Goal: Find specific page/section: Find specific page/section

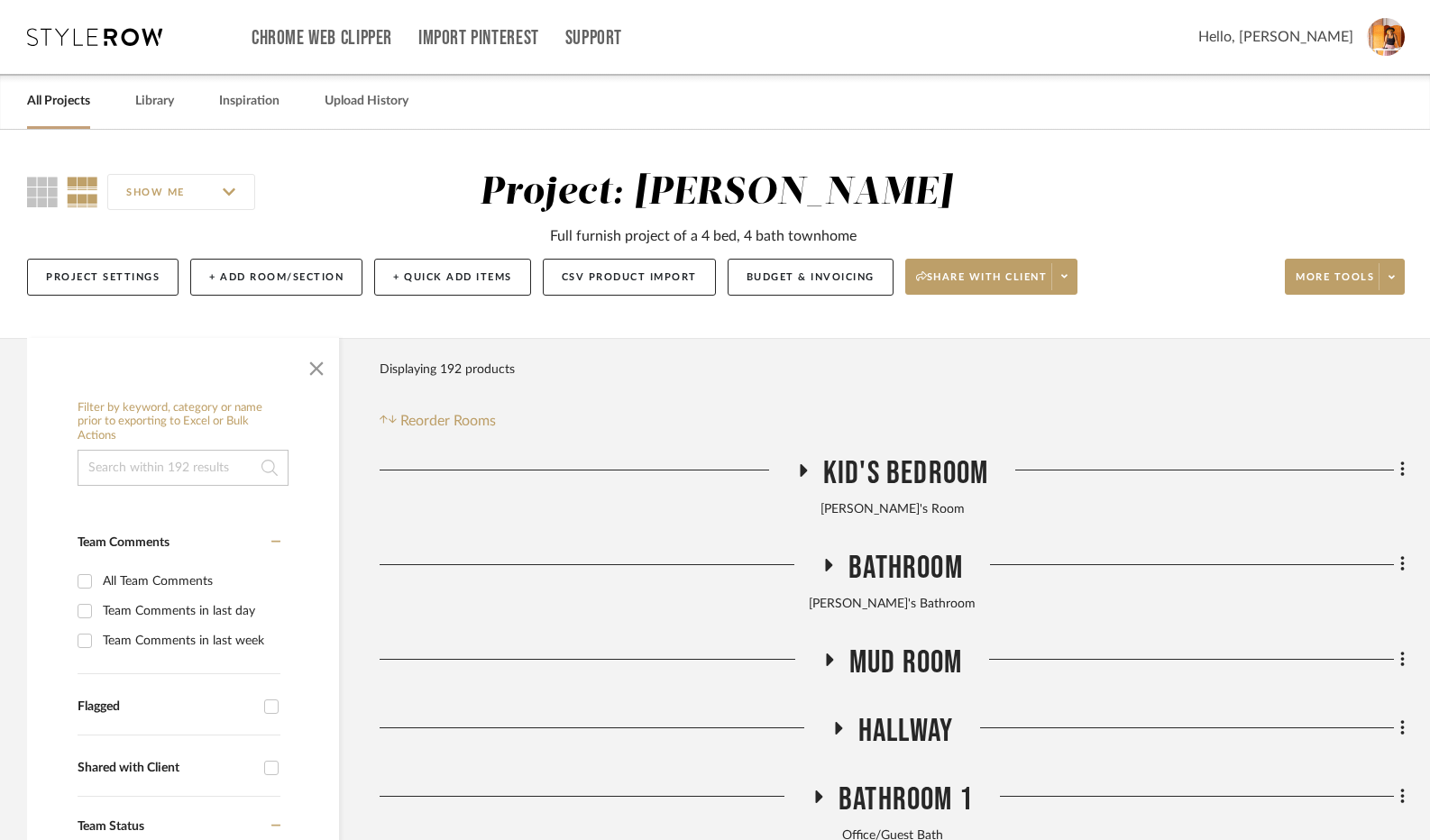
click at [798, 474] on icon at bounding box center [803, 470] width 22 height 14
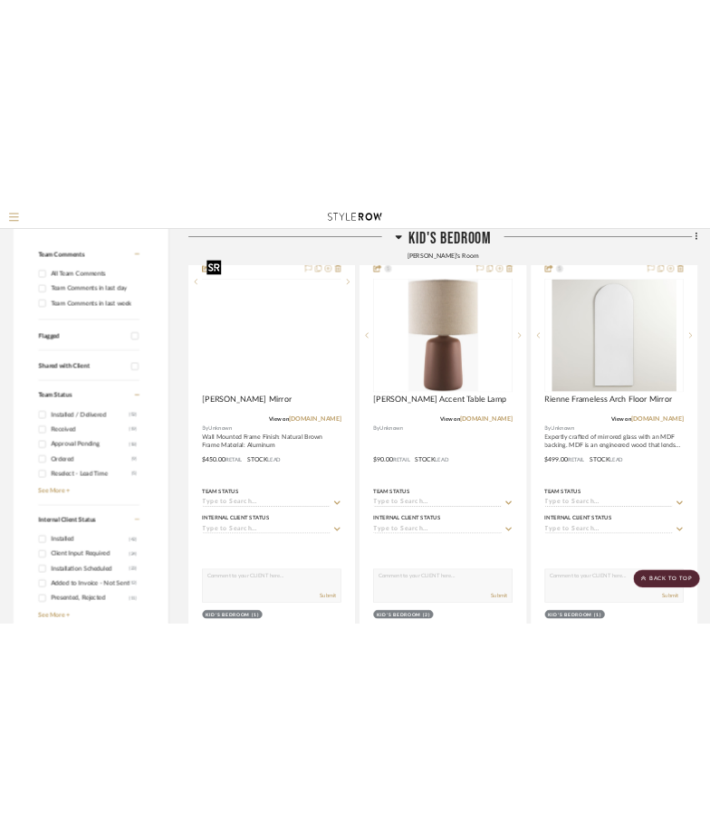
scroll to position [407, 0]
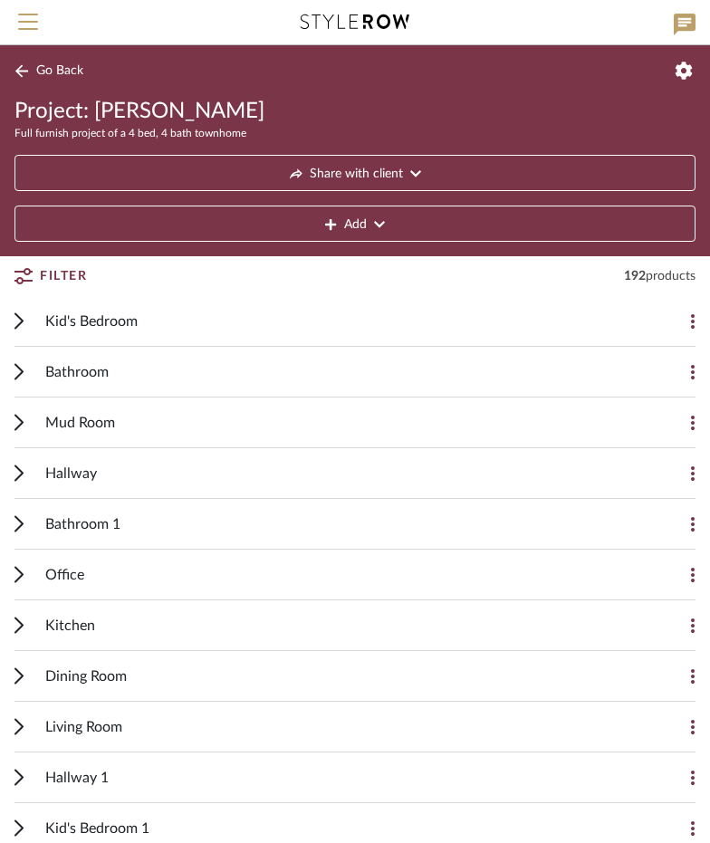
click at [93, 316] on span "Kid's Bedroom" at bounding box center [91, 321] width 92 height 22
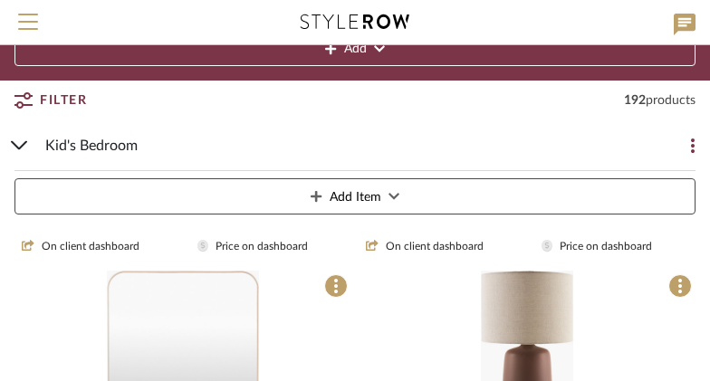
scroll to position [181, 0]
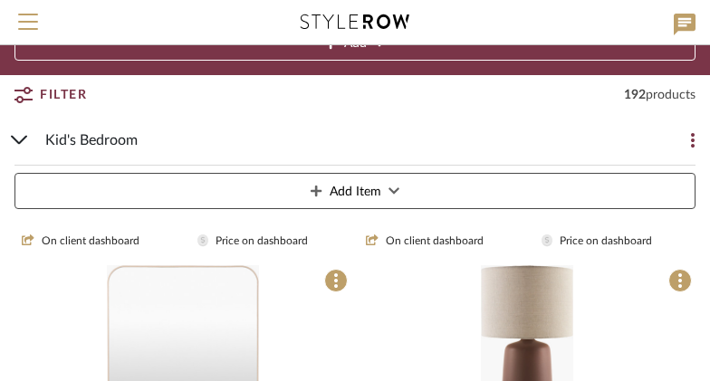
click at [116, 149] on span "Kid's Bedroom" at bounding box center [91, 140] width 92 height 22
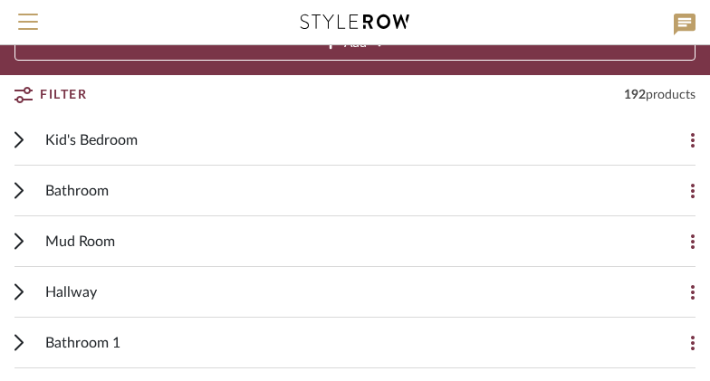
click at [146, 287] on div "Hallway" at bounding box center [341, 292] width 592 height 50
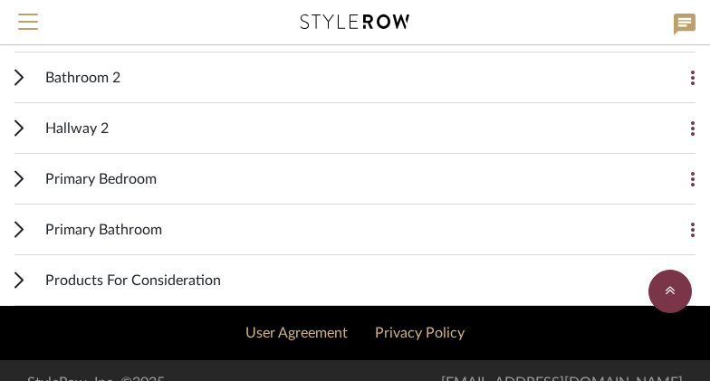
scroll to position [1176, 0]
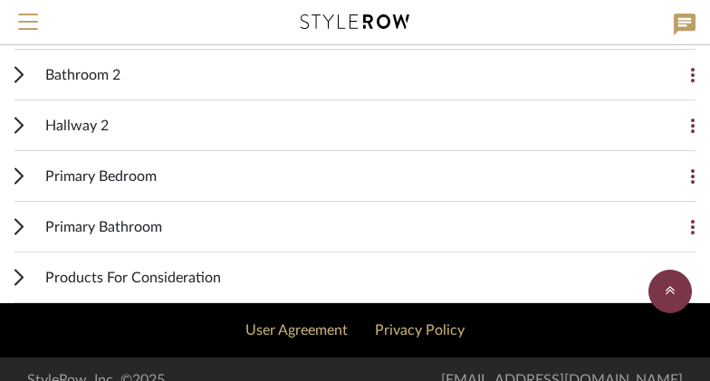
click at [25, 176] on div "Primary Bedroom Add Item" at bounding box center [354, 176] width 681 height 51
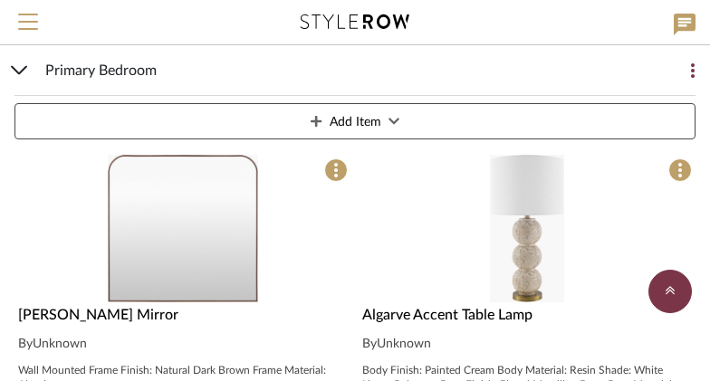
scroll to position [1357, 0]
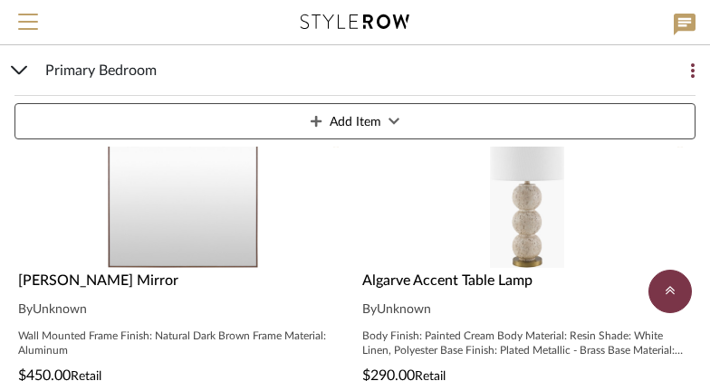
click at [233, 195] on img "0" at bounding box center [183, 194] width 150 height 148
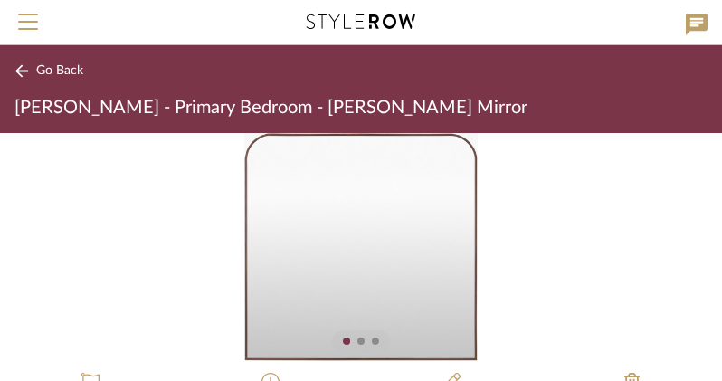
click at [44, 69] on span "Go Back" at bounding box center [59, 70] width 47 height 15
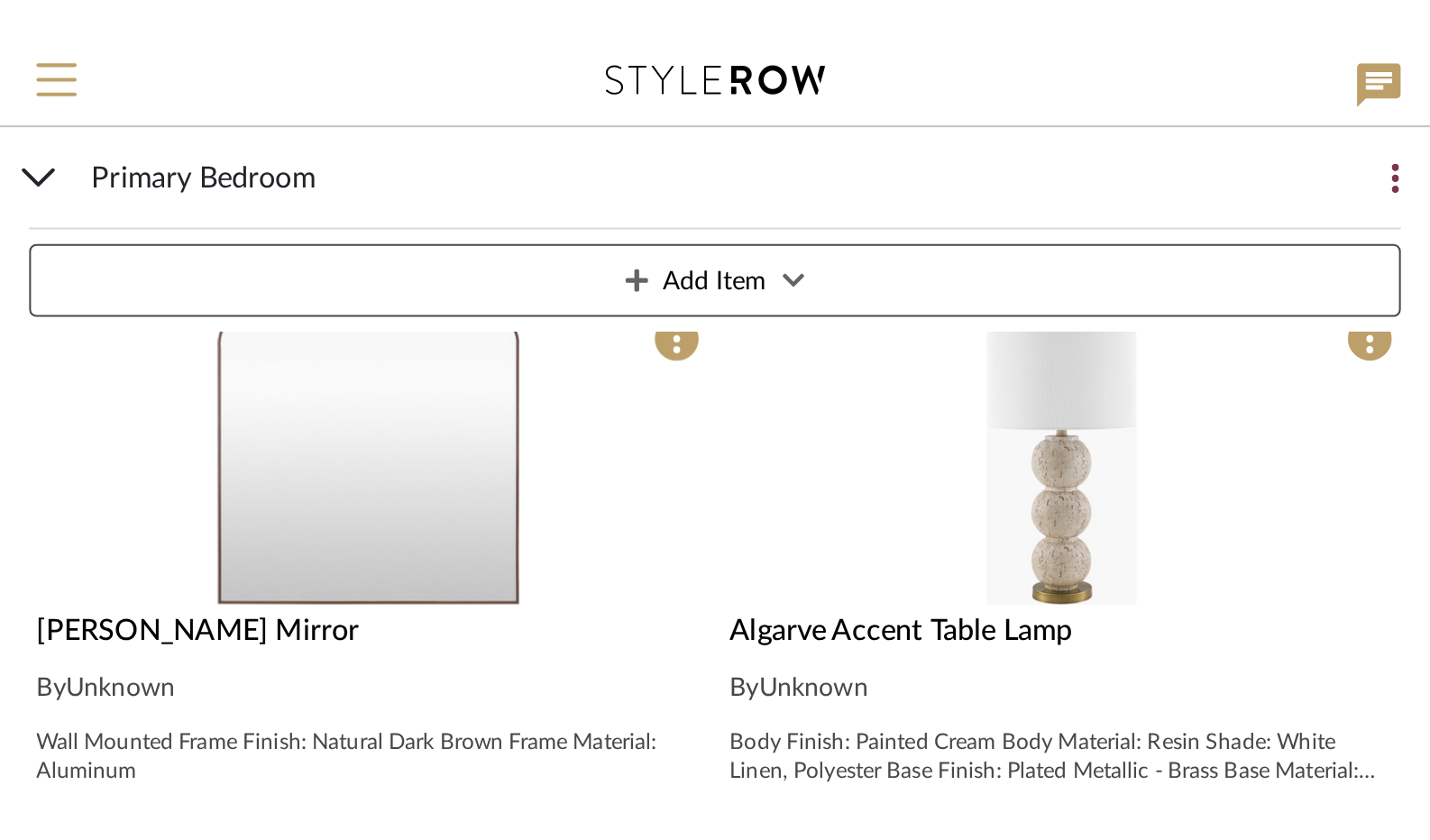
scroll to position [1352, 0]
